Goal: Find specific page/section: Find specific page/section

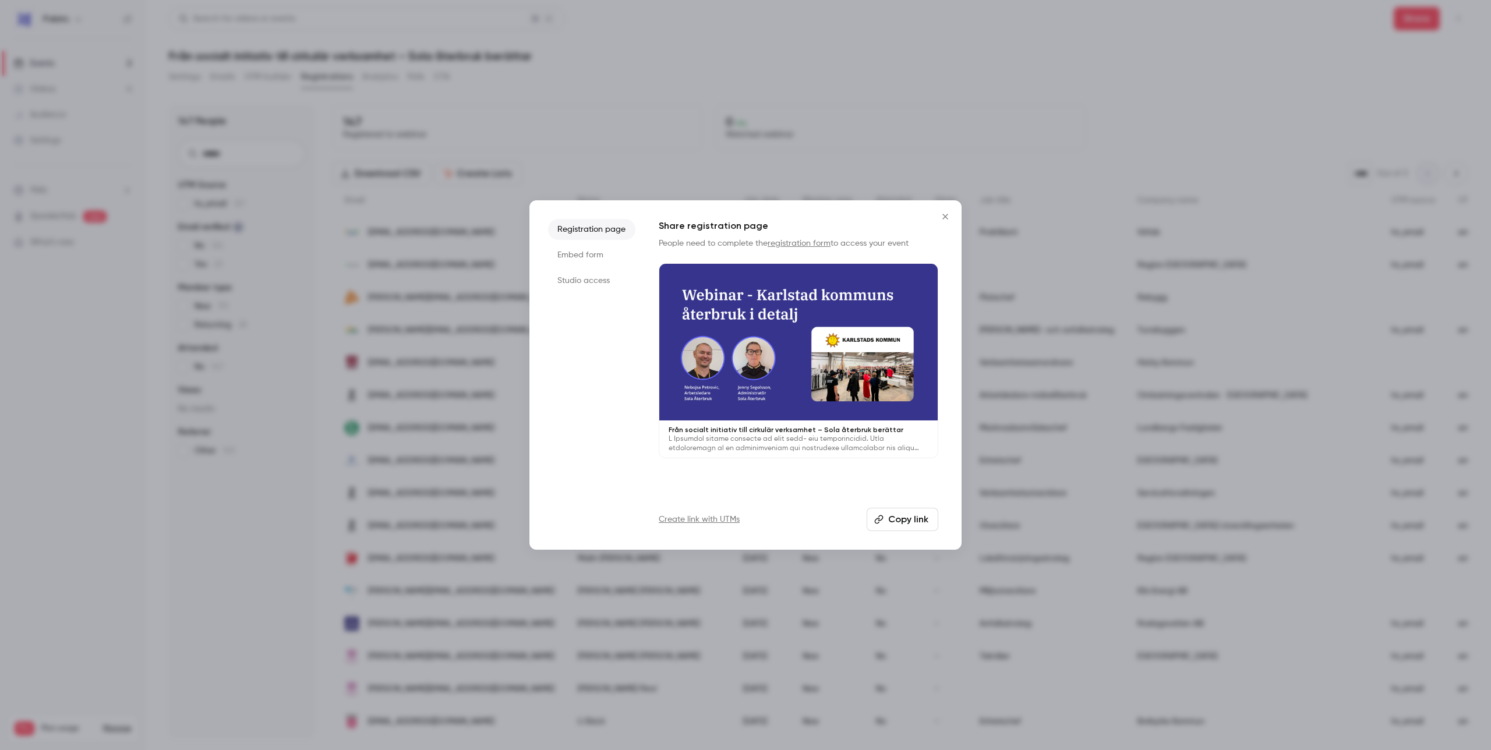
click at [945, 215] on icon "Close" at bounding box center [945, 216] width 14 height 9
